Goal: Information Seeking & Learning: Learn about a topic

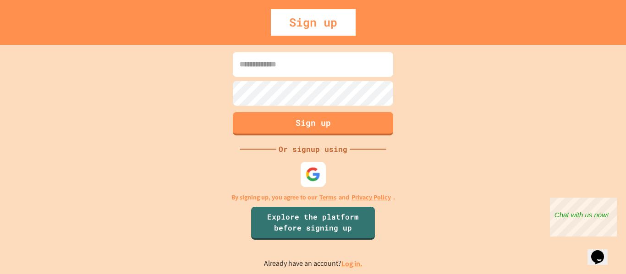
click at [319, 173] on img at bounding box center [312, 174] width 15 height 15
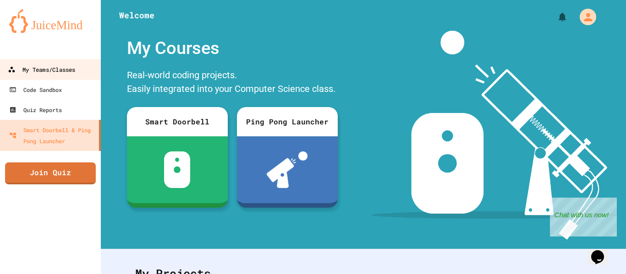
click at [49, 67] on div "My Teams/Classes" at bounding box center [41, 69] width 67 height 11
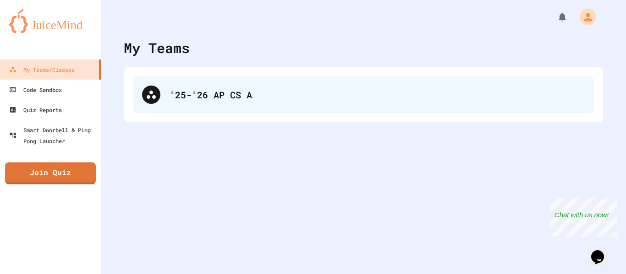
click at [255, 101] on div "'25-'26 AP CS A" at bounding box center [376, 95] width 415 height 14
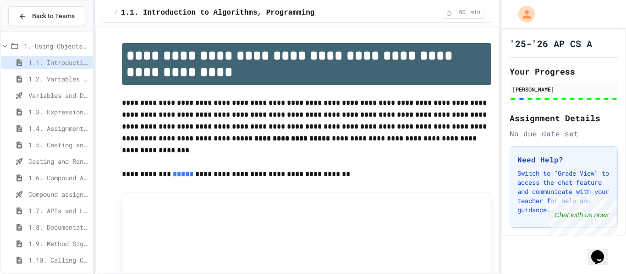
click at [47, 77] on span "1.2. Variables and Data Types" at bounding box center [58, 79] width 60 height 10
